Goal: Information Seeking & Learning: Learn about a topic

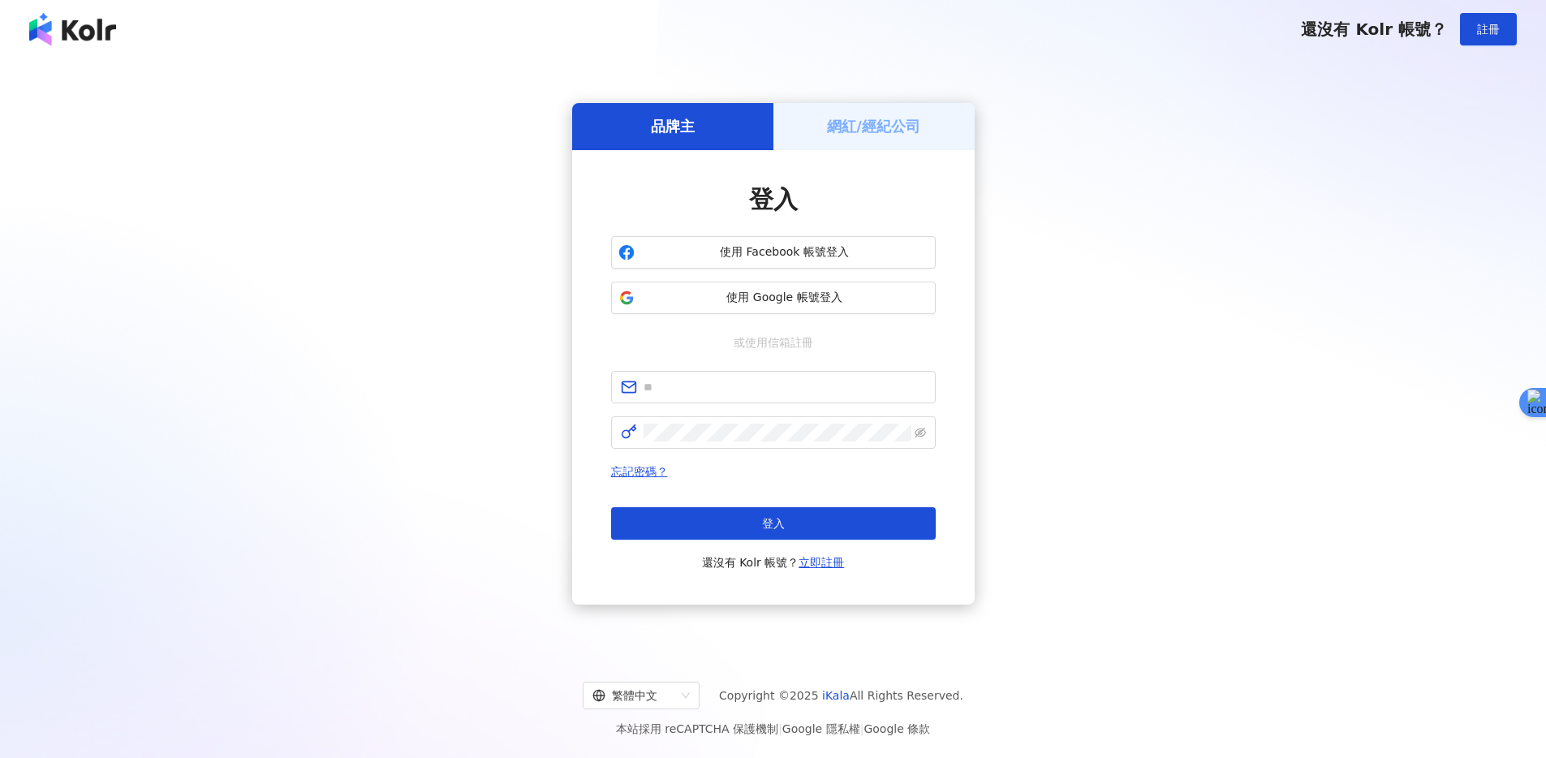
click at [862, 129] on h5 "網紅/經紀公司" at bounding box center [873, 126] width 93 height 20
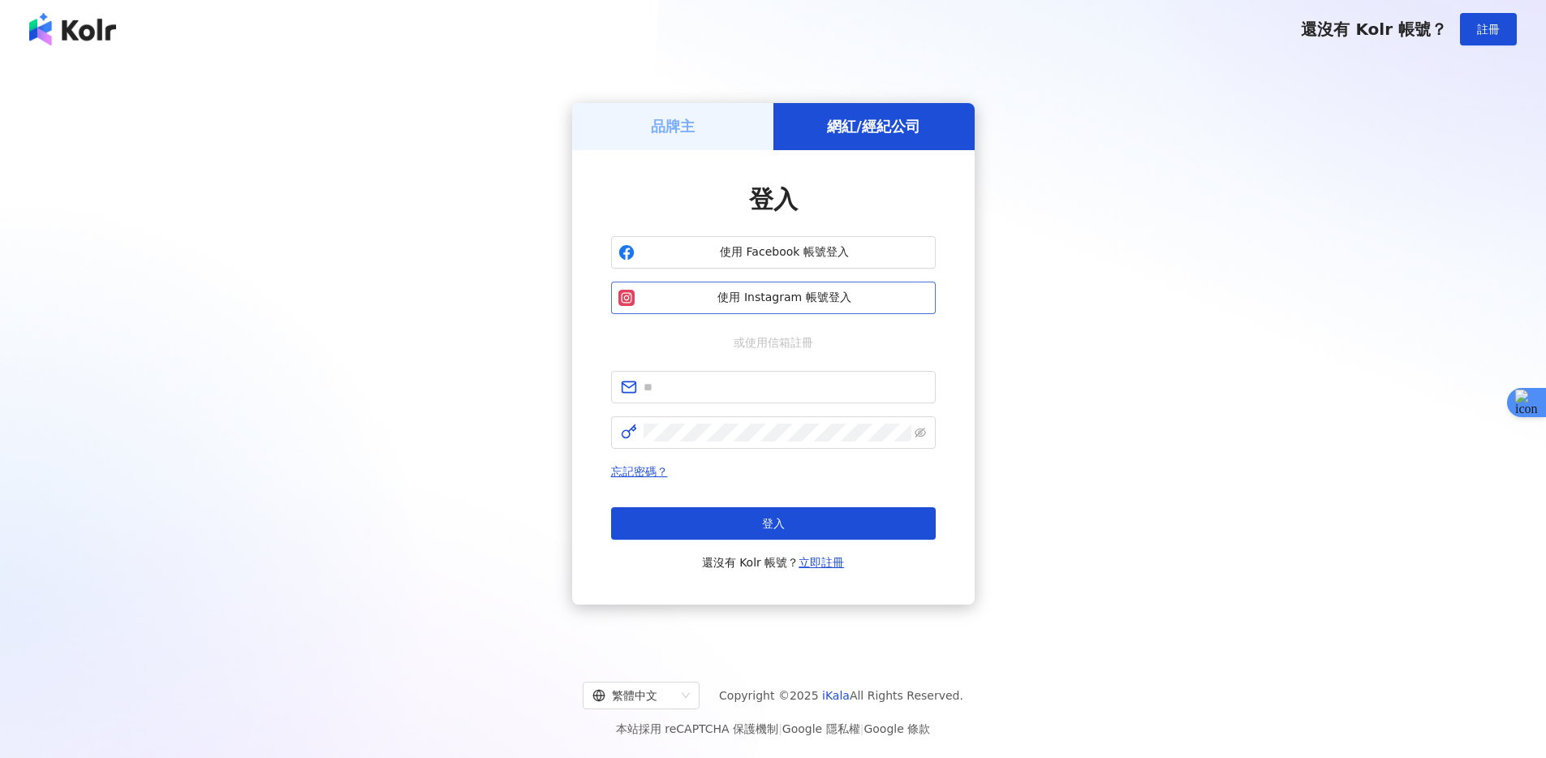
click at [837, 304] on span "使用 Instagram 帳號登入" at bounding box center [784, 298] width 287 height 16
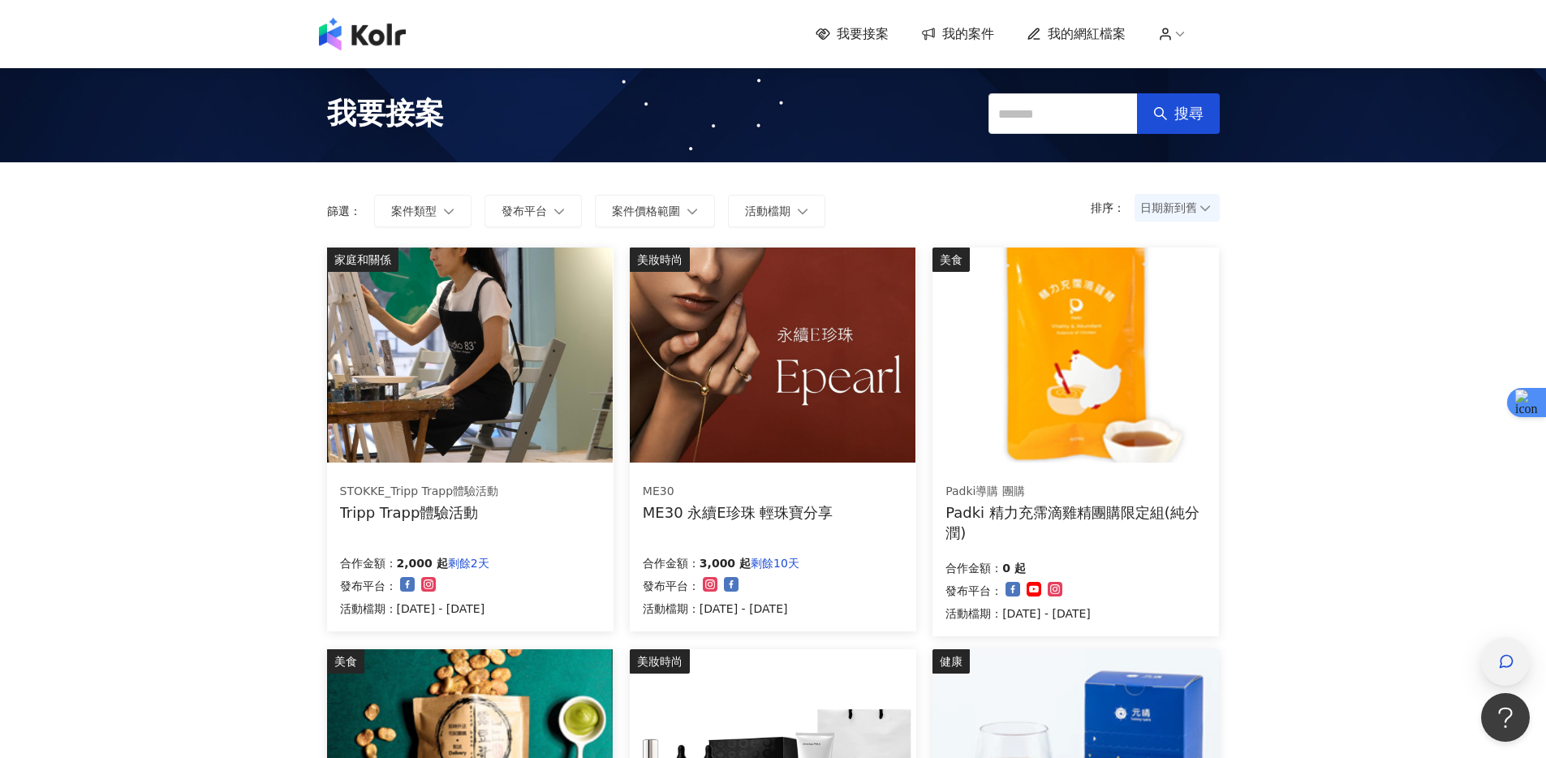
click at [1509, 649] on div "button" at bounding box center [1505, 661] width 21 height 37
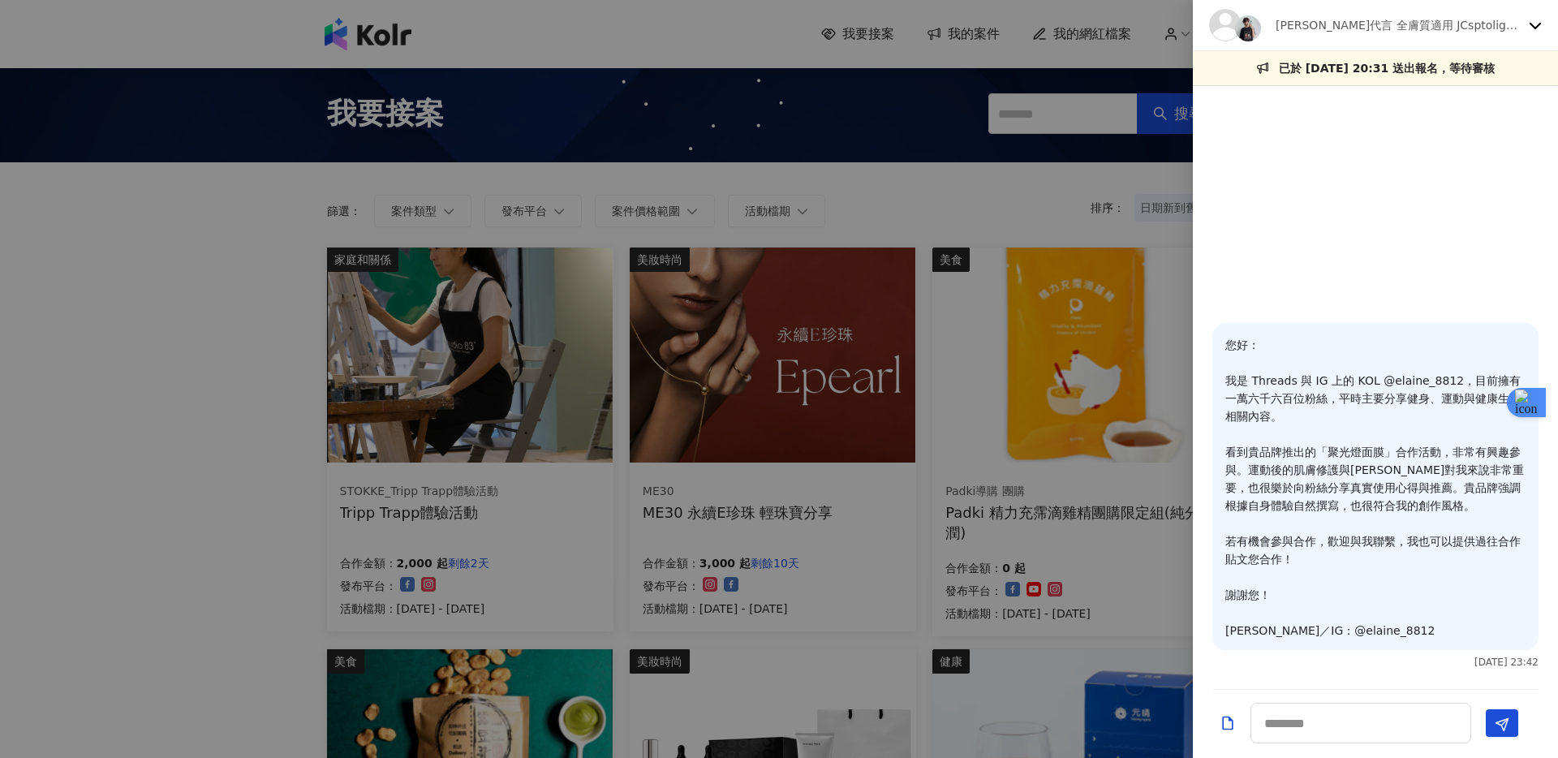
drag, startPoint x: 1427, startPoint y: 24, endPoint x: 1444, endPoint y: 24, distance: 17.0
click at [1427, 24] on p "[PERSON_NAME]代言 全膚質適用 JCsptolight聚光燈面膜" at bounding box center [1398, 25] width 247 height 18
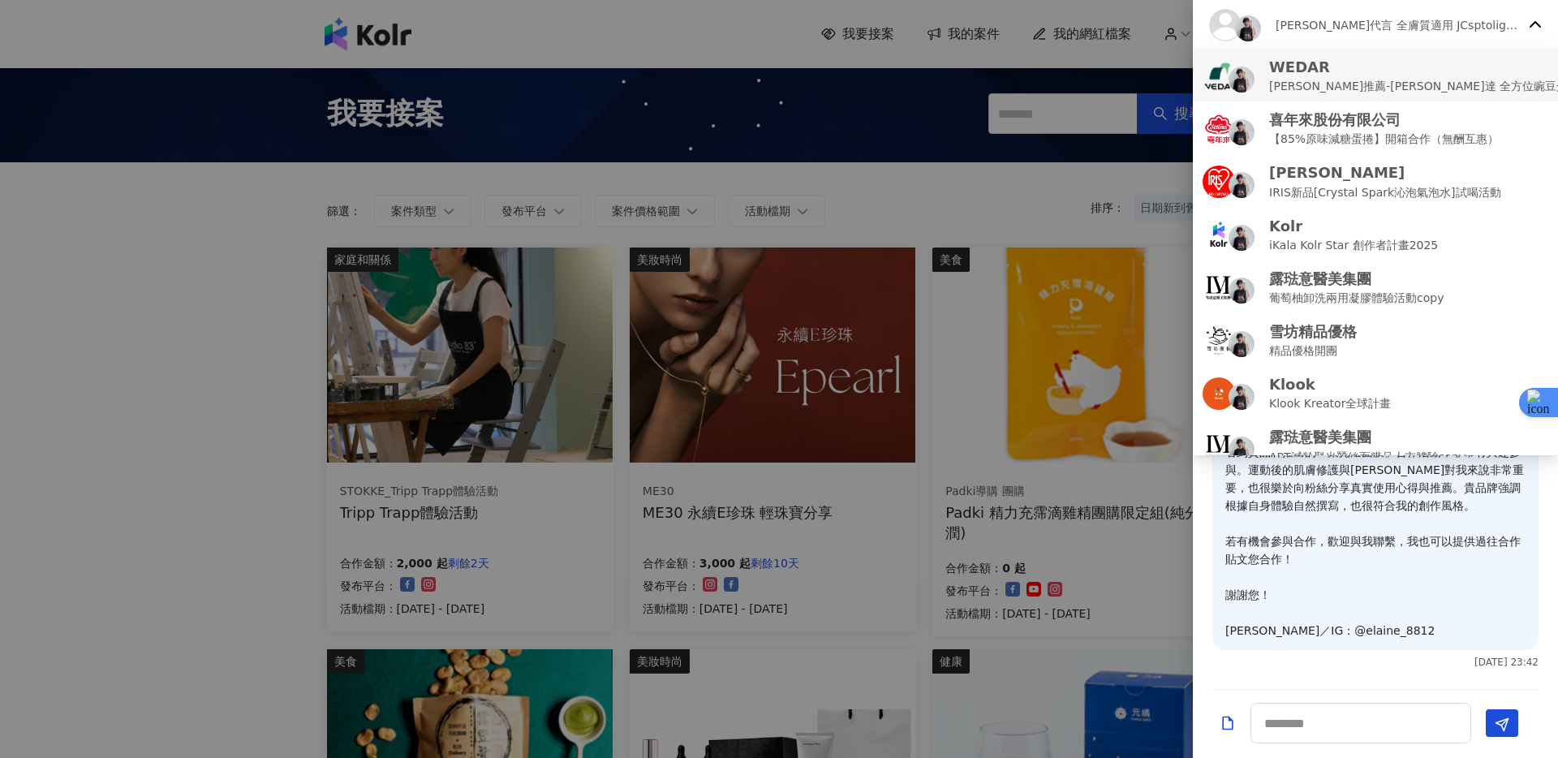
click at [1460, 79] on p "[PERSON_NAME]推薦-[PERSON_NAME]達 全方位豌豆蛋白飲 (互惠合作檔）" at bounding box center [1468, 86] width 398 height 18
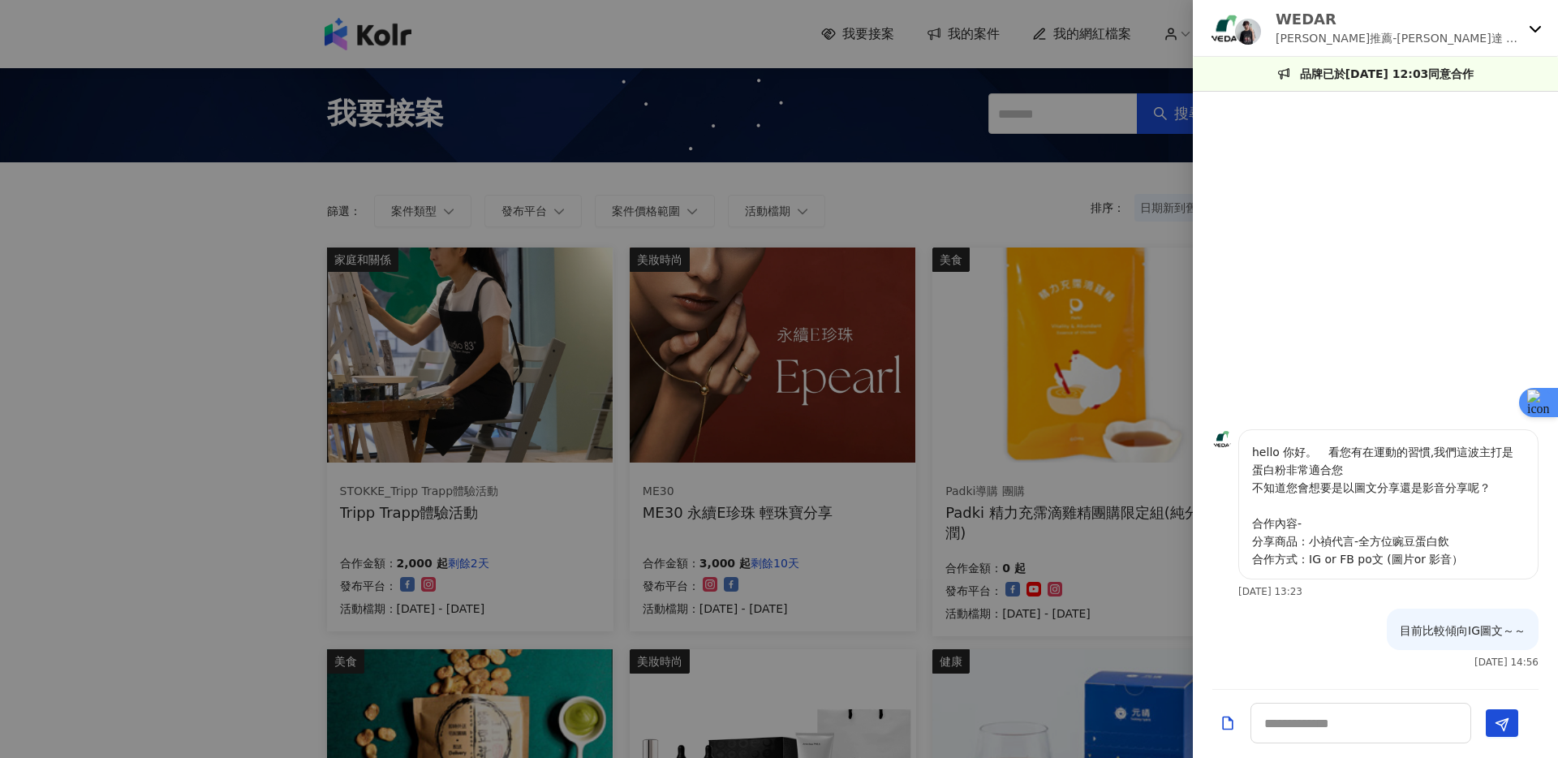
click at [1338, 488] on p "hello 你好。 看您有在運動的習慣,我們這波主打是蛋白粉非常適合您 不知道您會想要是以圖文分享還是影音分享呢？ 合作內容- 分享商品：小禎代言-全方位豌豆…" at bounding box center [1388, 505] width 273 height 125
click at [1352, 294] on div at bounding box center [1375, 265] width 365 height 328
click at [1066, 180] on div at bounding box center [779, 379] width 1558 height 758
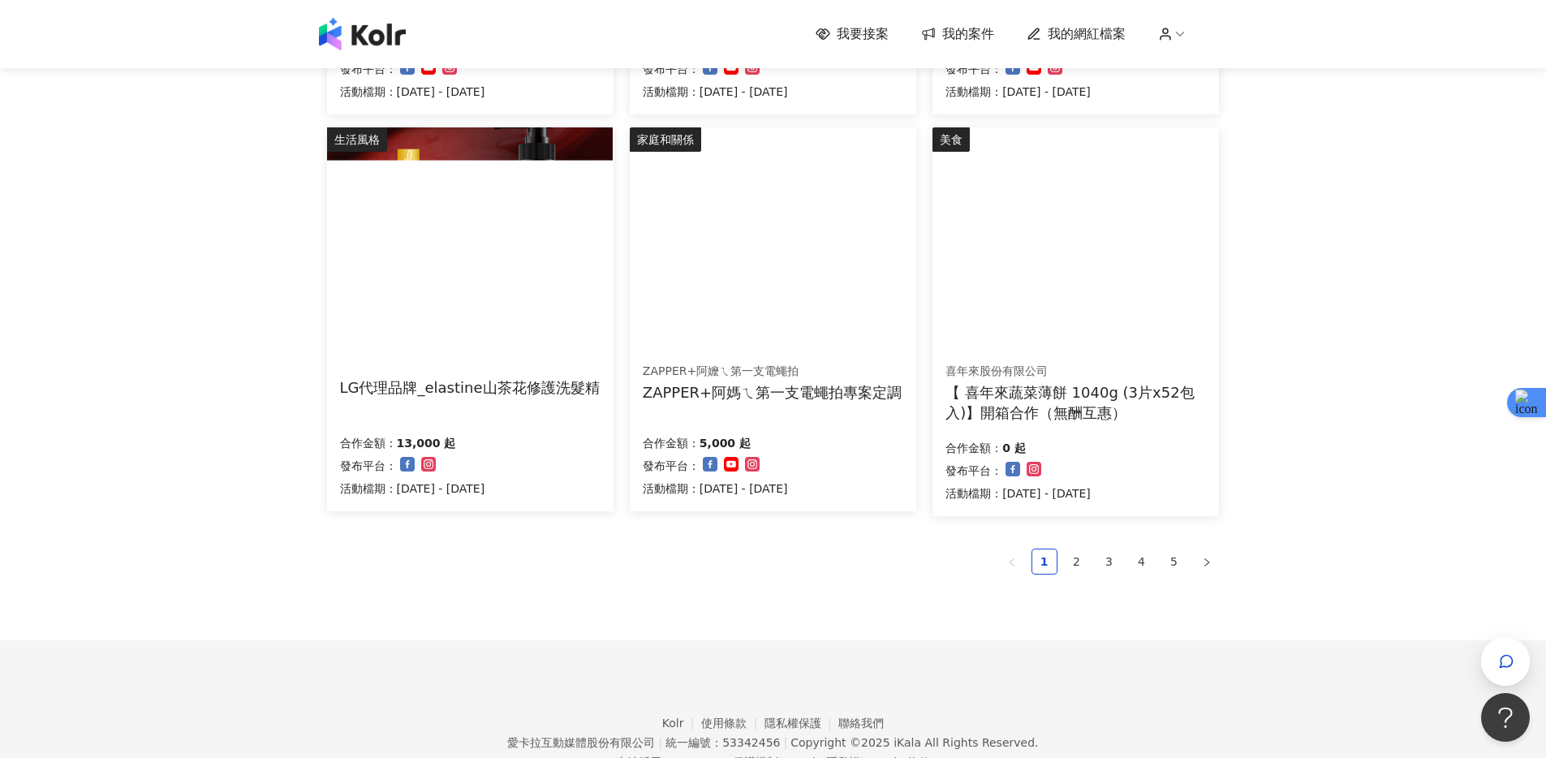
scroll to position [909, 0]
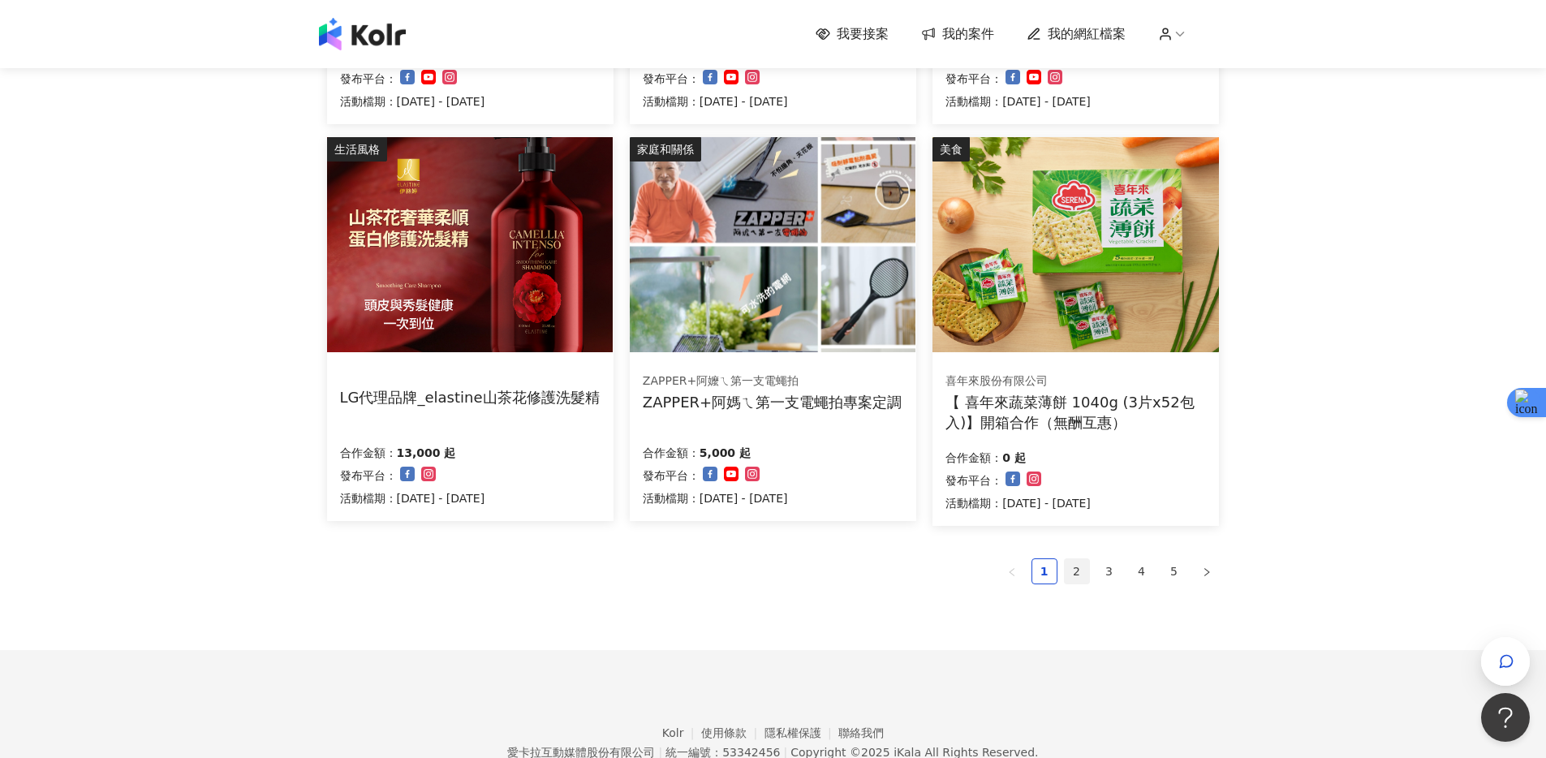
click at [1072, 570] on link "2" at bounding box center [1077, 571] width 24 height 24
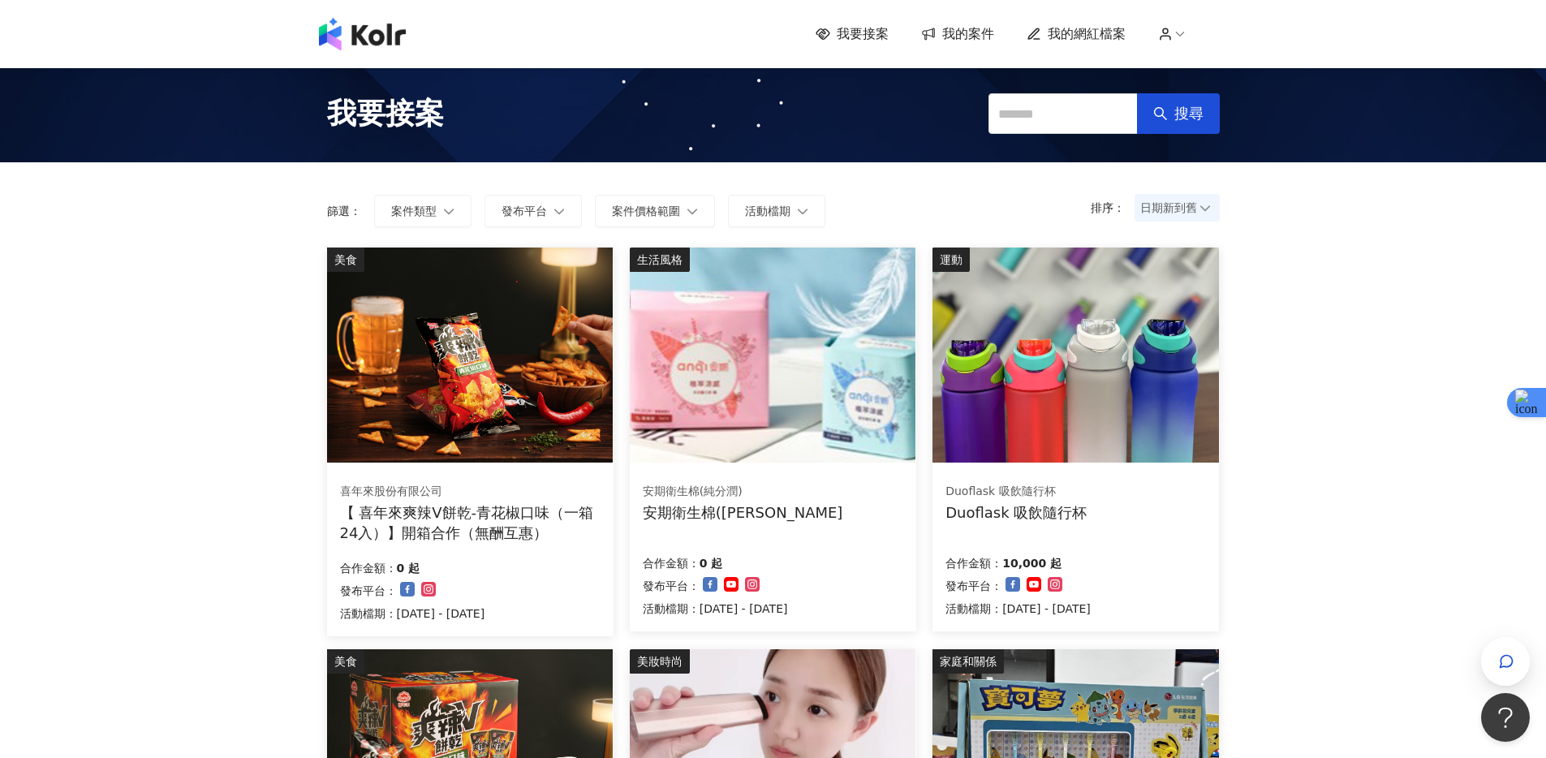
scroll to position [986, 0]
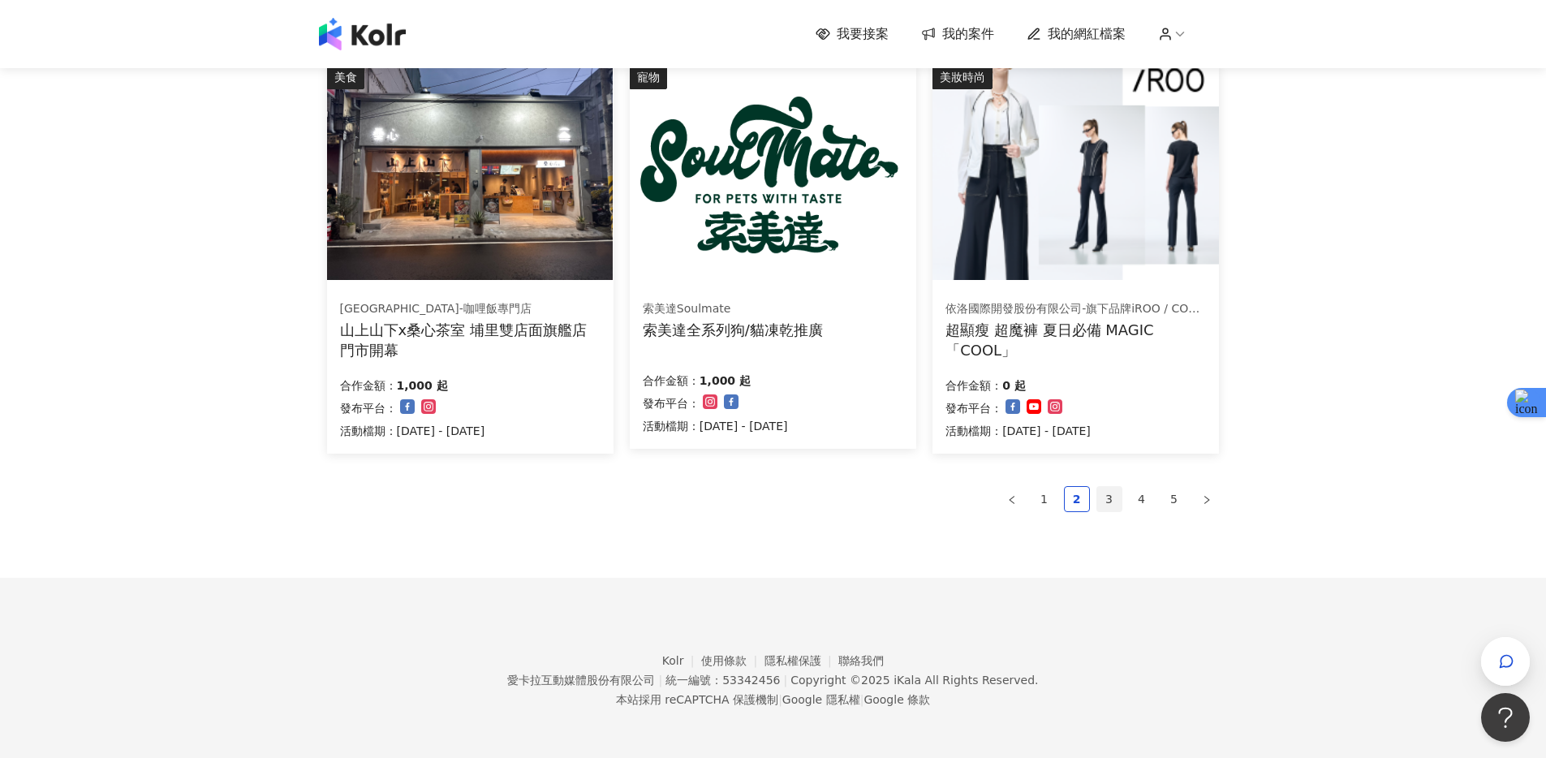
click at [1113, 498] on link "3" at bounding box center [1109, 499] width 24 height 24
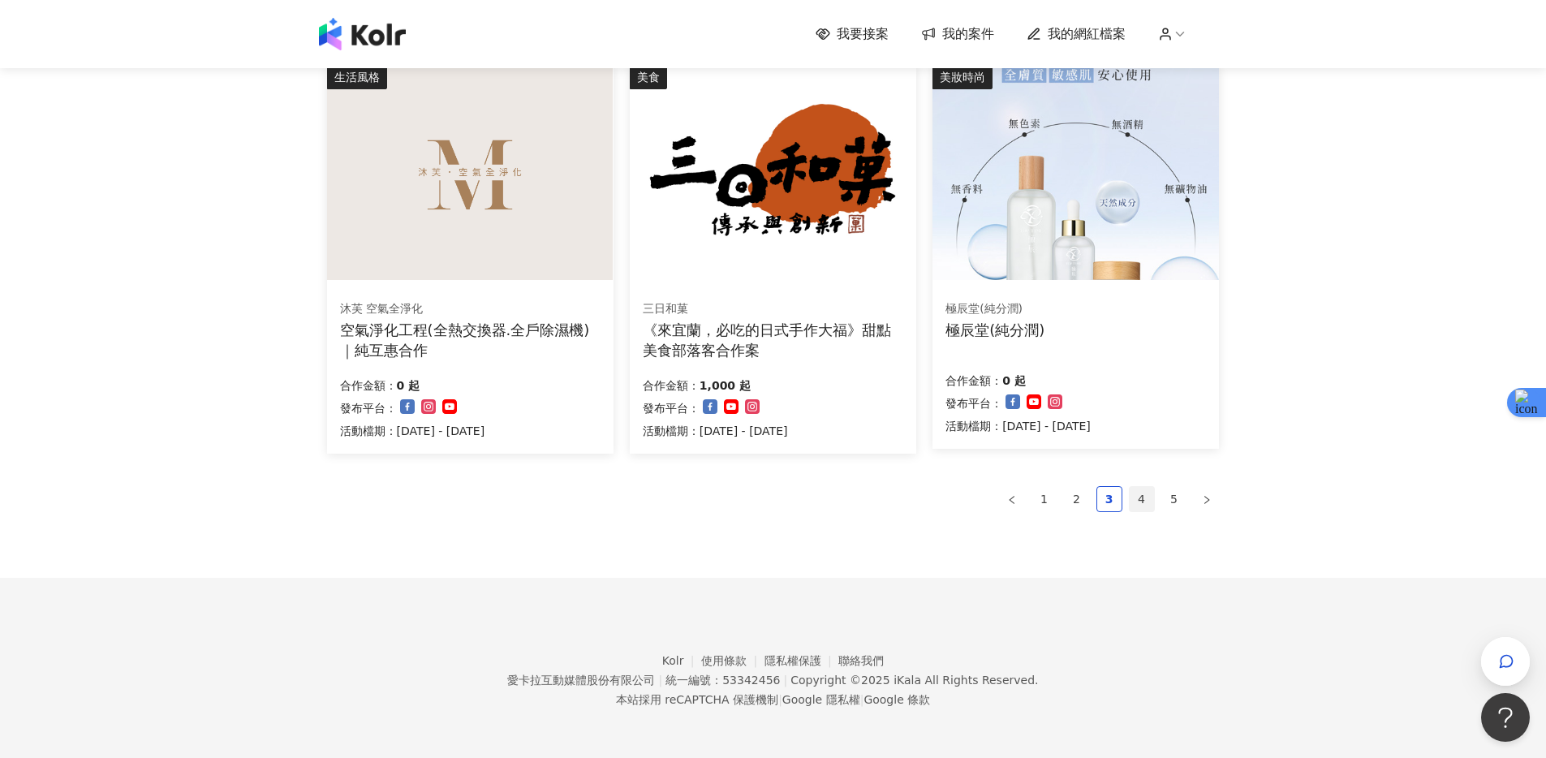
click at [1132, 499] on link "4" at bounding box center [1141, 499] width 24 height 24
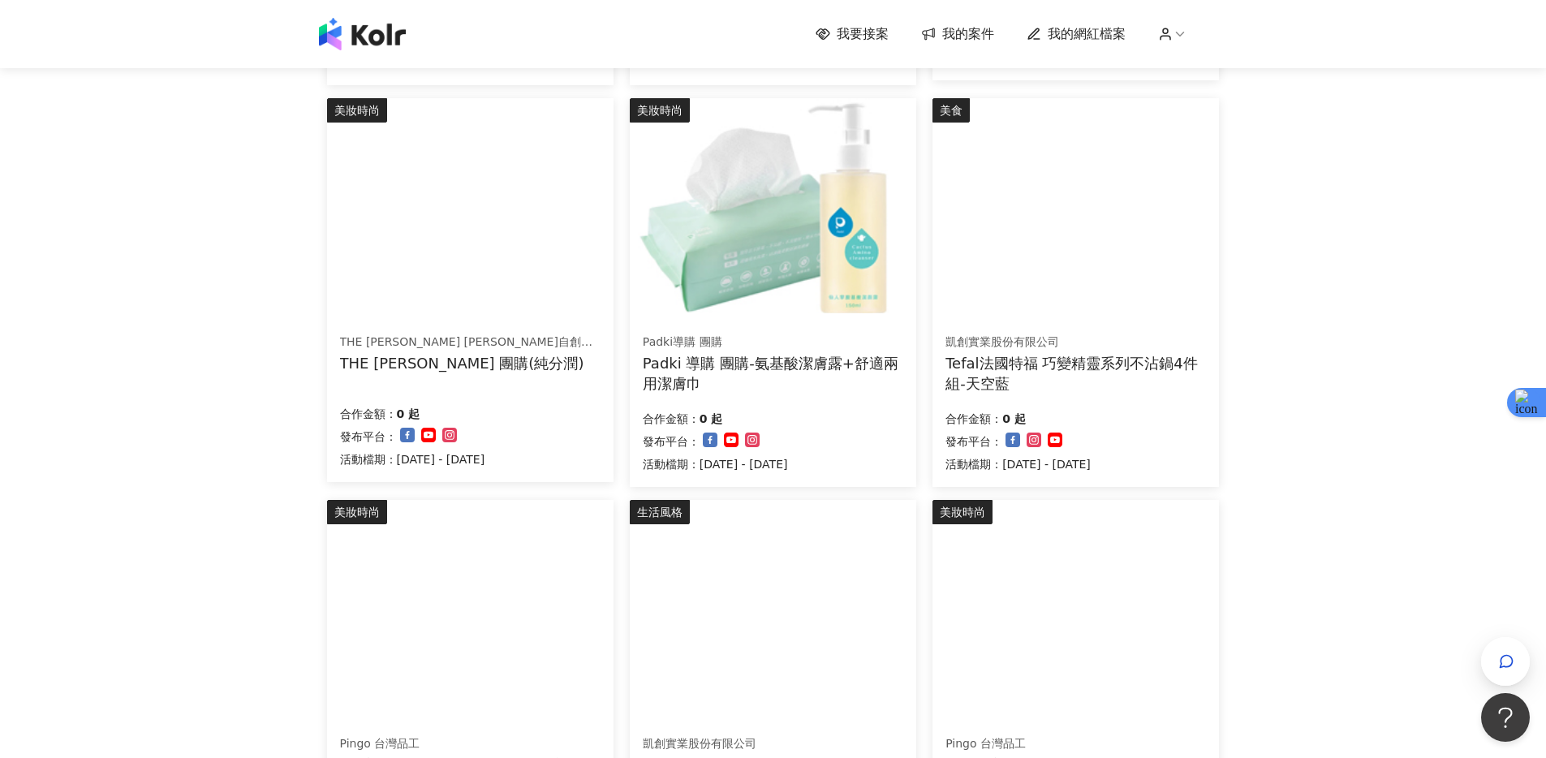
scroll to position [120, 0]
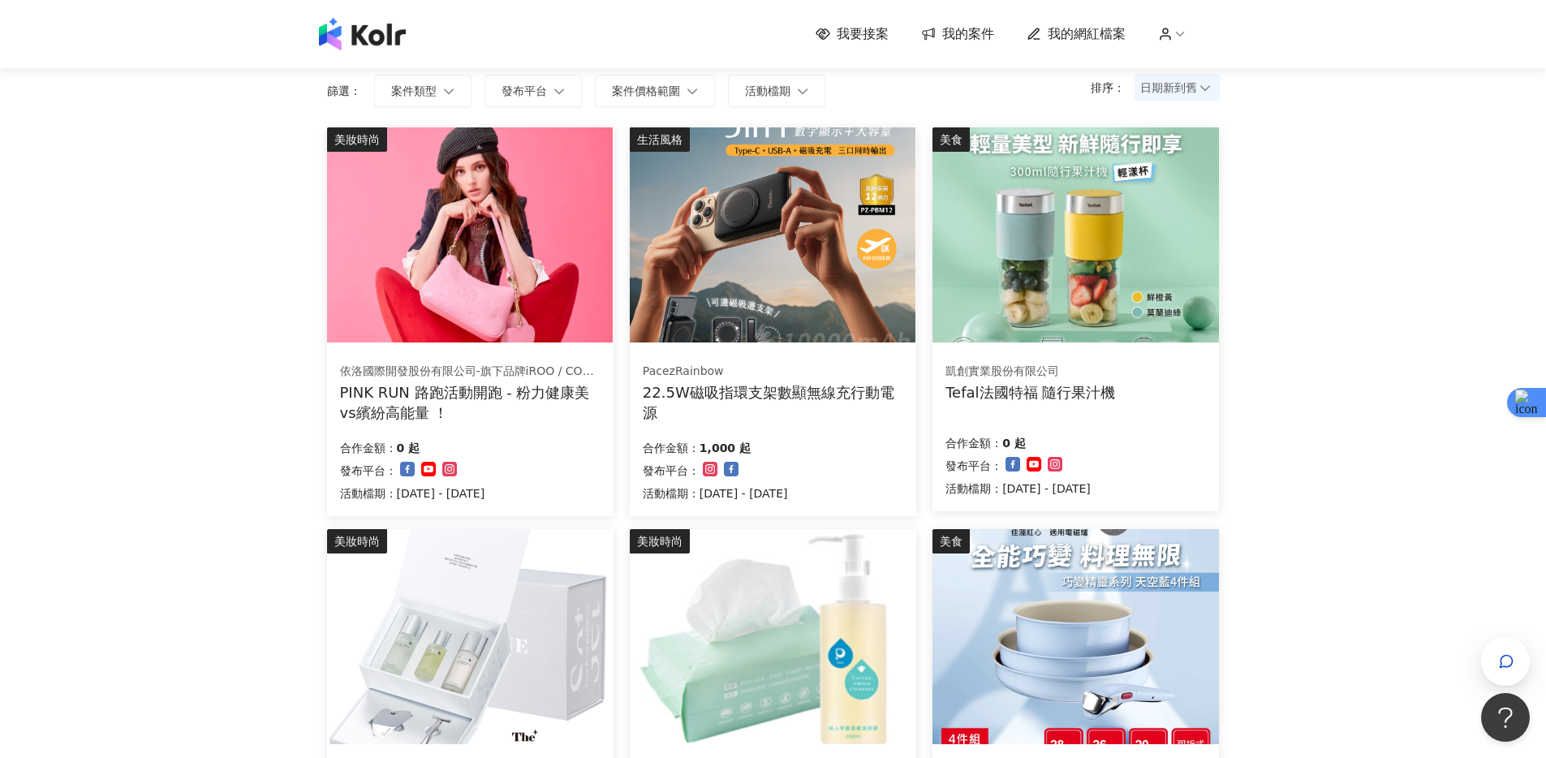
click at [853, 409] on div "22.5W磁吸指環支架數顯無線充行動電源" at bounding box center [773, 402] width 260 height 41
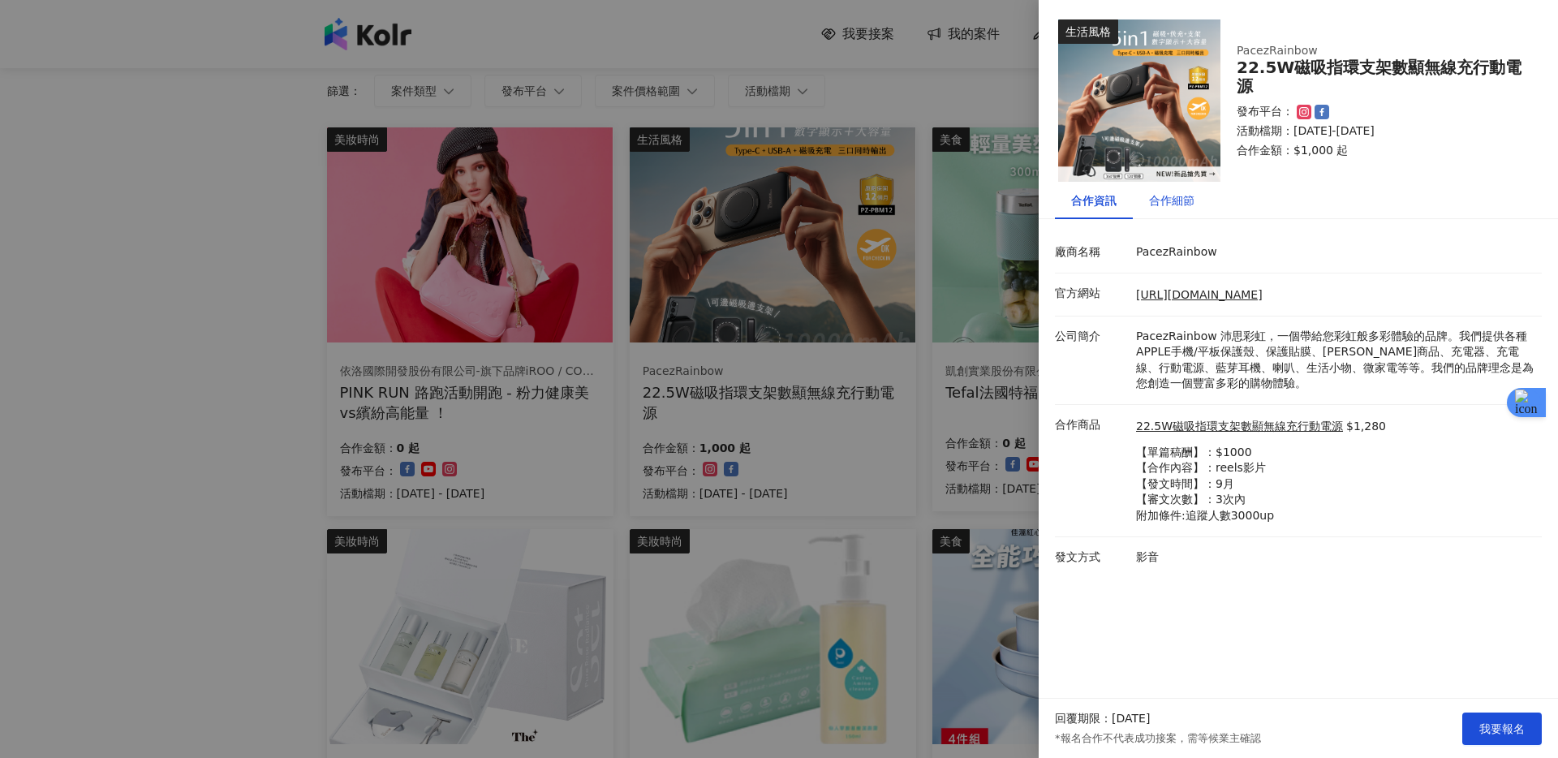
click at [1171, 204] on div "合作細節" at bounding box center [1171, 200] width 45 height 18
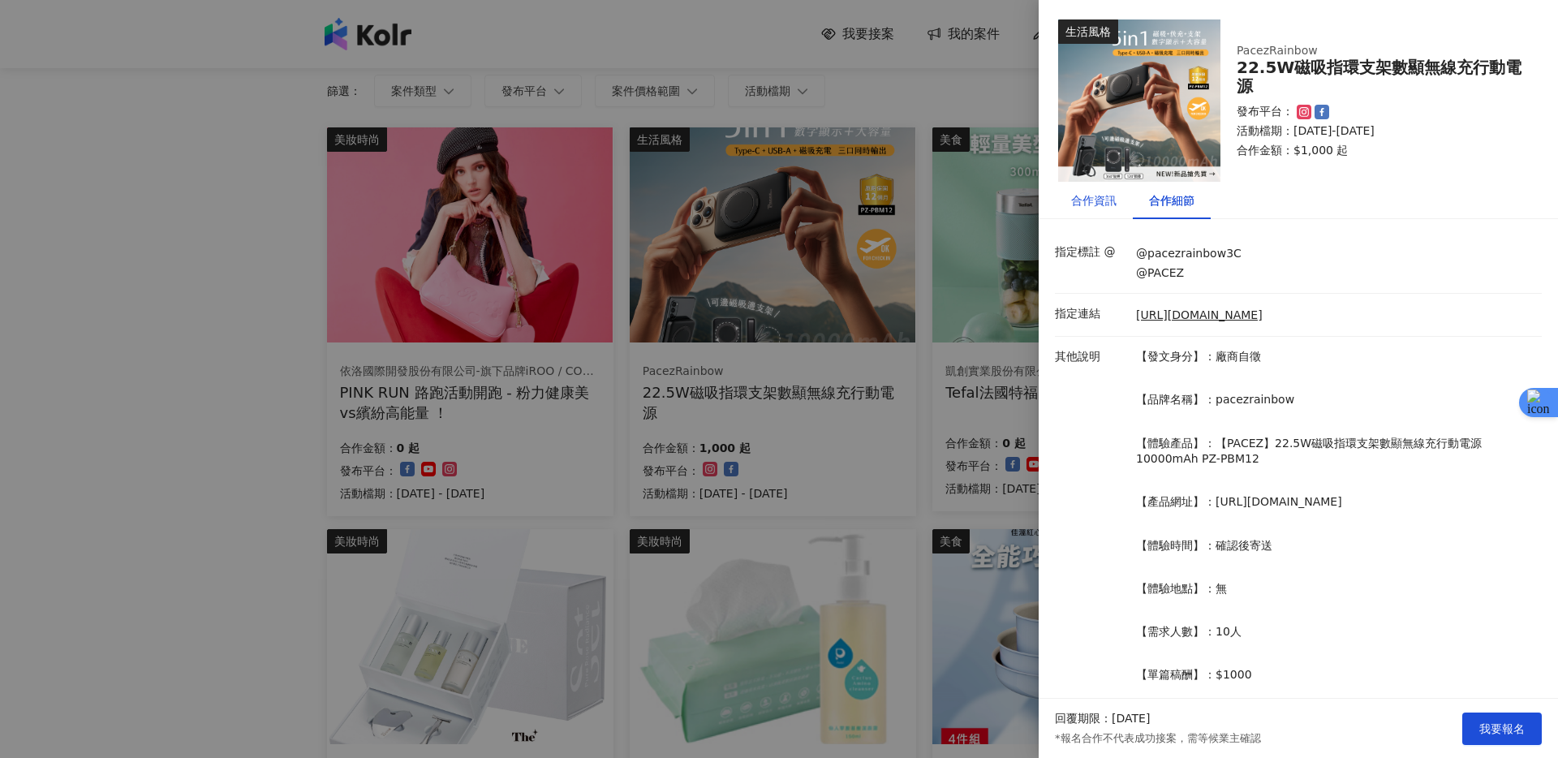
click at [1108, 209] on div "合作資訊" at bounding box center [1093, 200] width 45 height 18
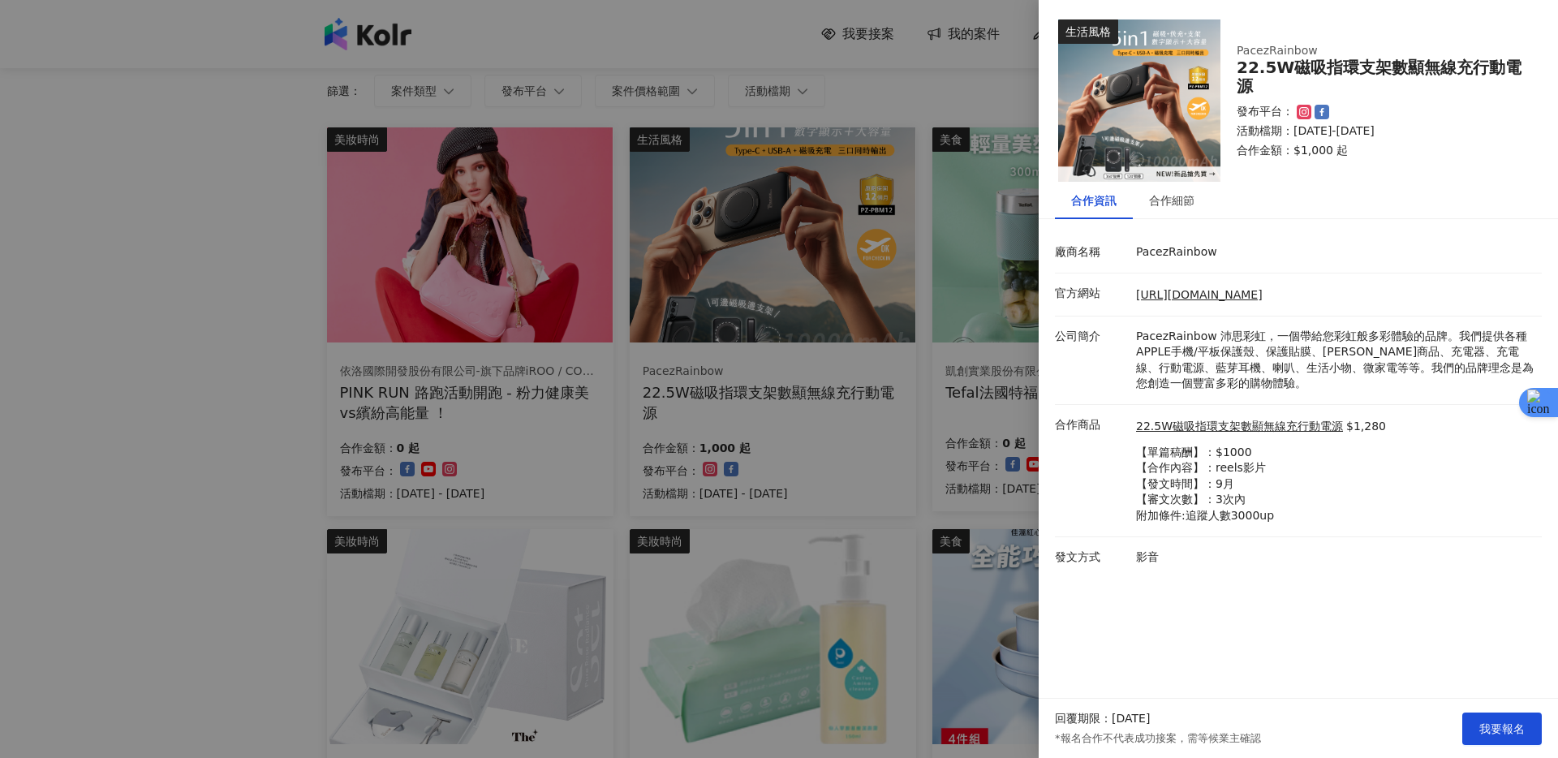
click at [944, 316] on div at bounding box center [779, 379] width 1558 height 758
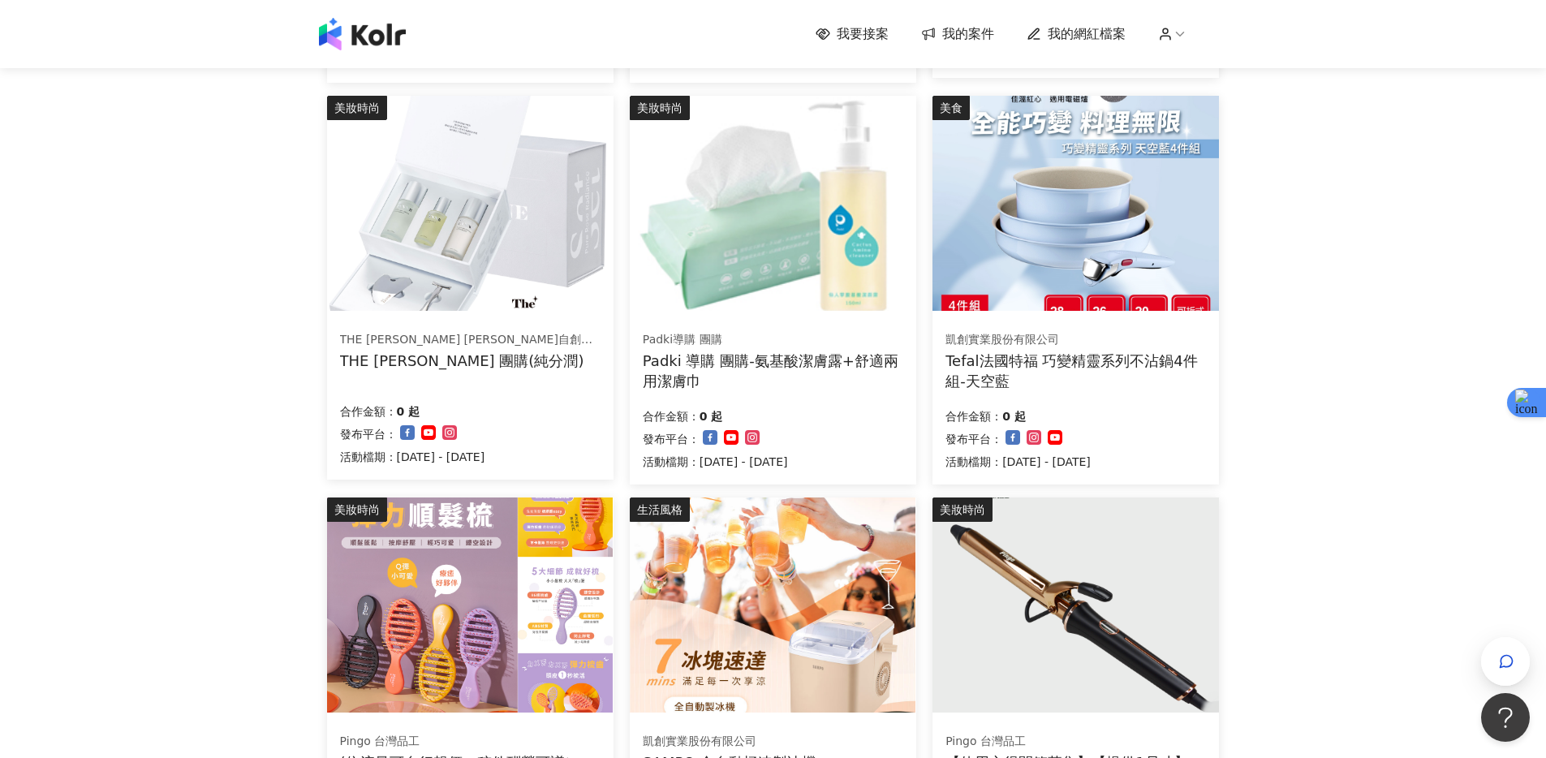
scroll to position [986, 0]
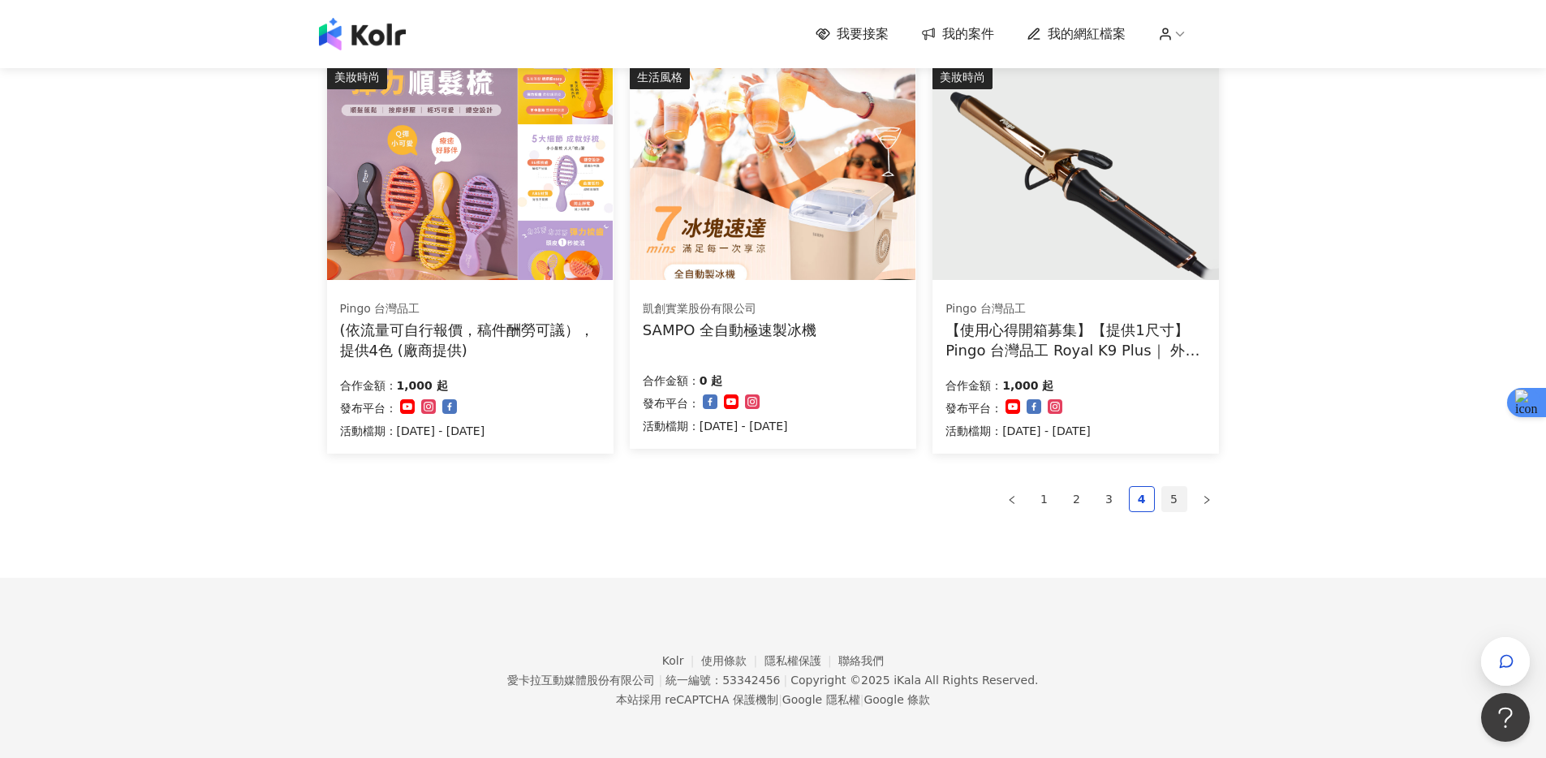
click at [1175, 501] on link "5" at bounding box center [1174, 499] width 24 height 24
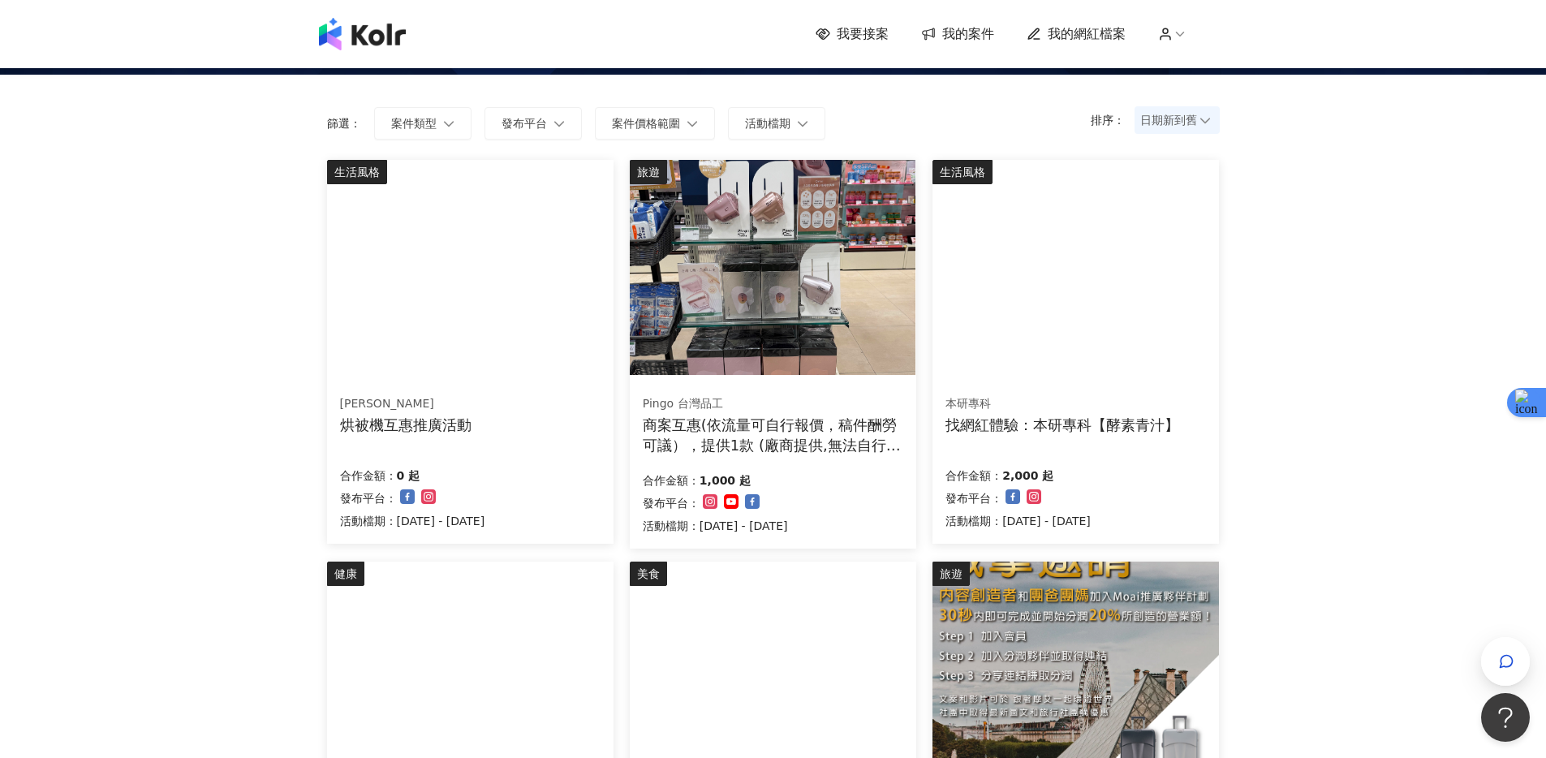
scroll to position [0, 0]
